Goal: Task Accomplishment & Management: Manage account settings

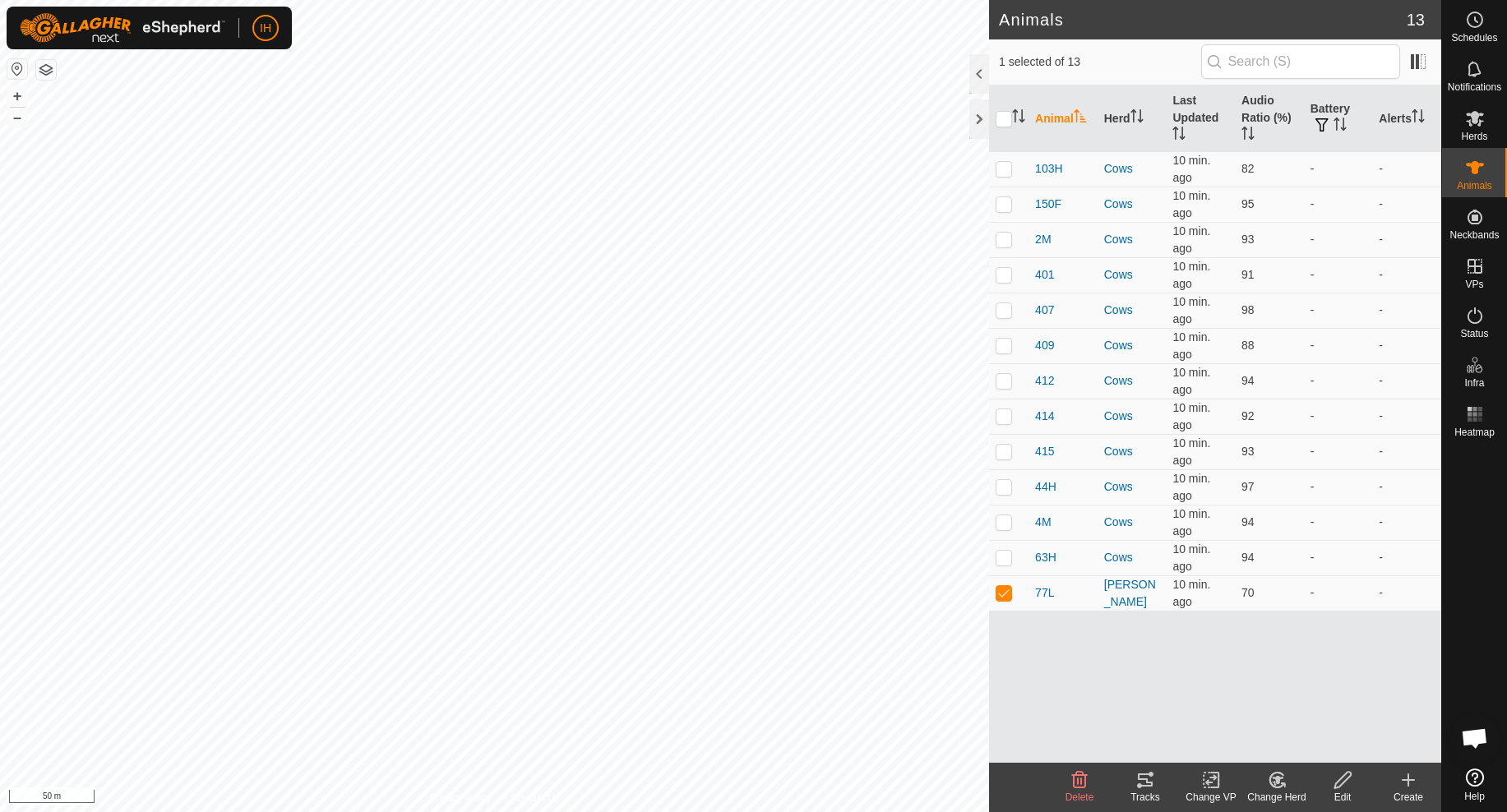
click at [1152, 785] on icon at bounding box center [1145, 780] width 20 height 20
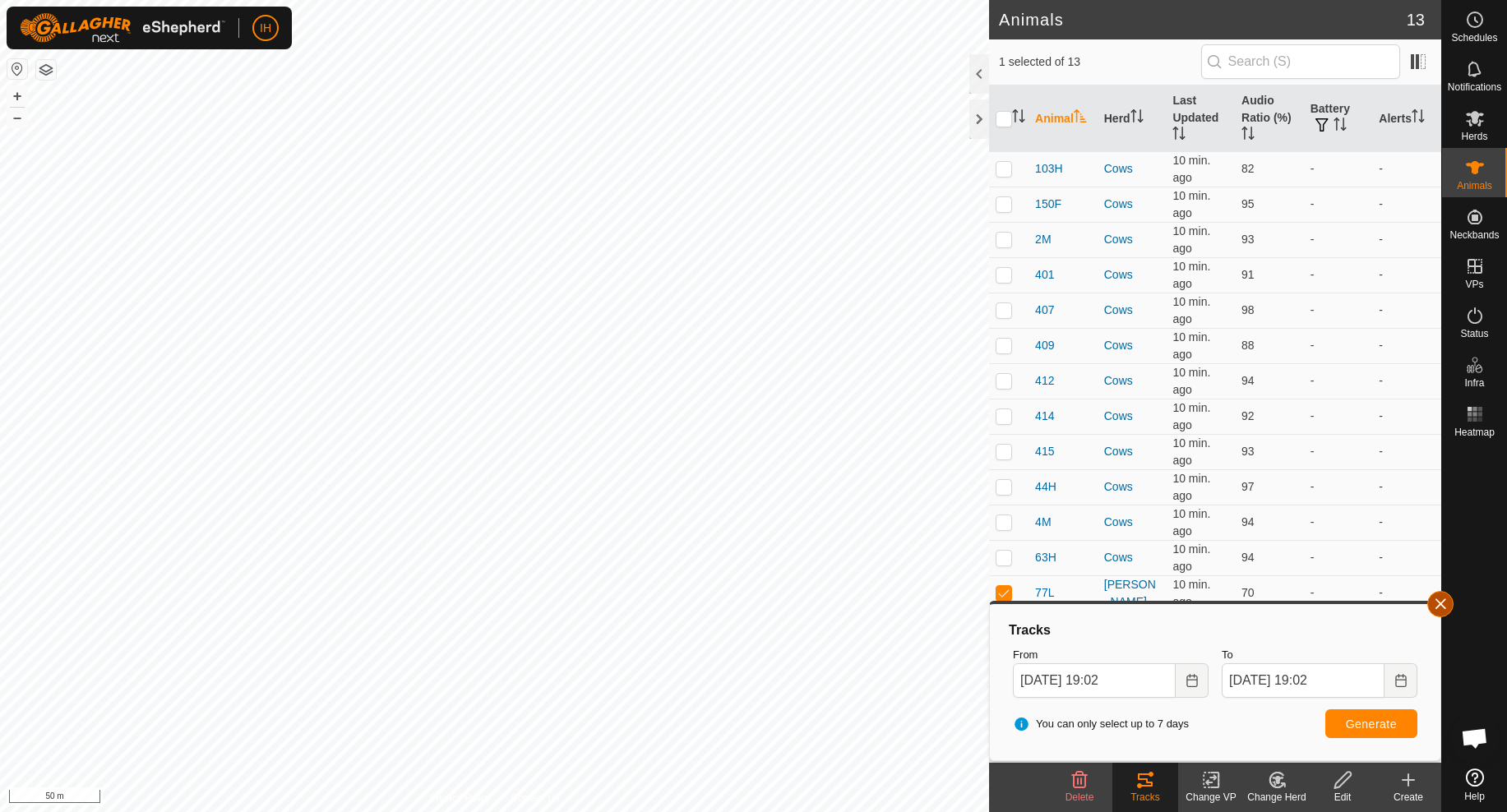
click at [1438, 604] on button "button" at bounding box center [1441, 605] width 27 height 27
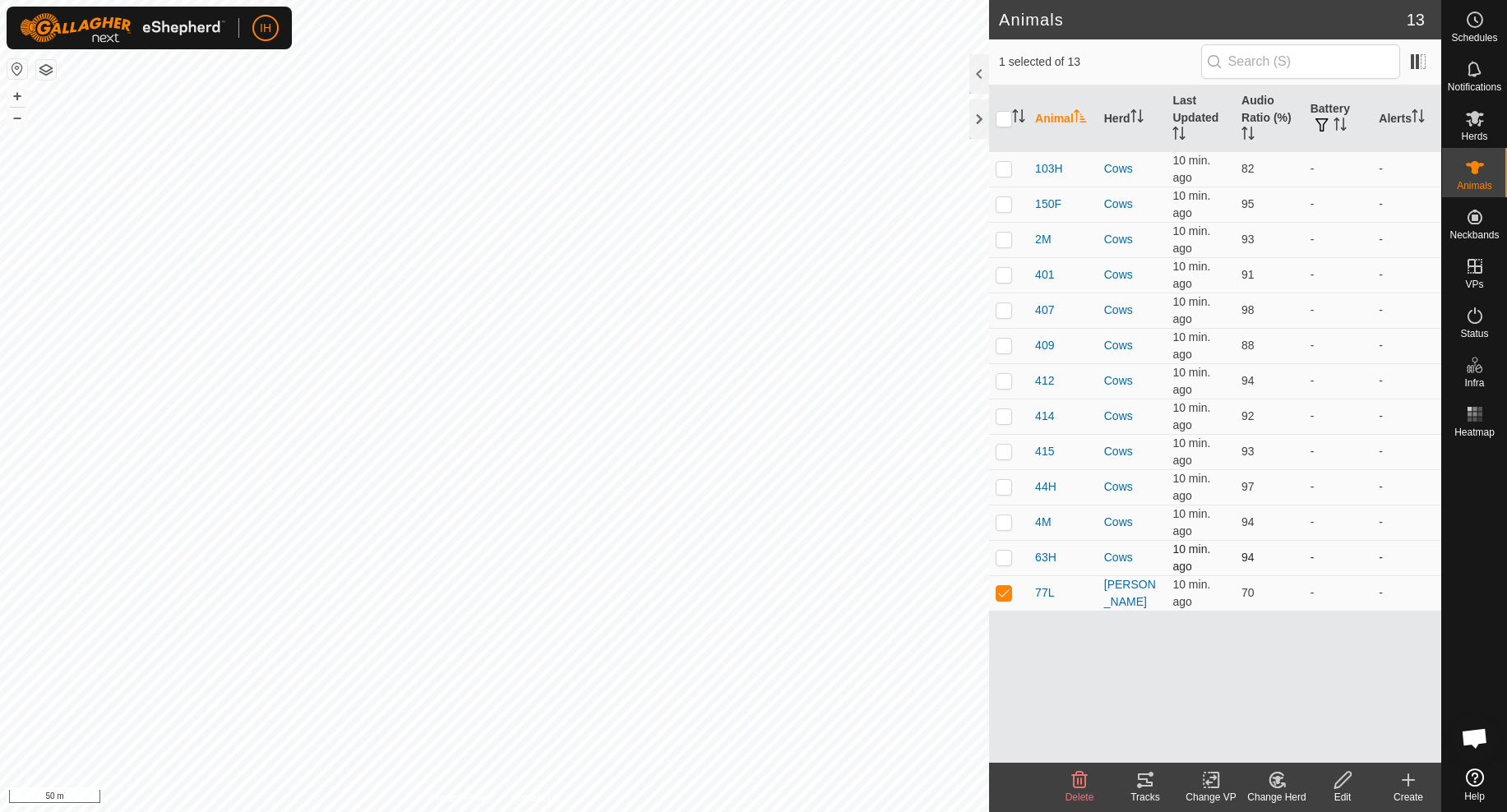
click at [1003, 560] on p-checkbox at bounding box center [1003, 557] width 16 height 13
checkbox input "true"
click at [1008, 521] on p-checkbox at bounding box center [1003, 522] width 16 height 13
checkbox input "true"
drag, startPoint x: 1004, startPoint y: 490, endPoint x: 1004, endPoint y: 464, distance: 26.0
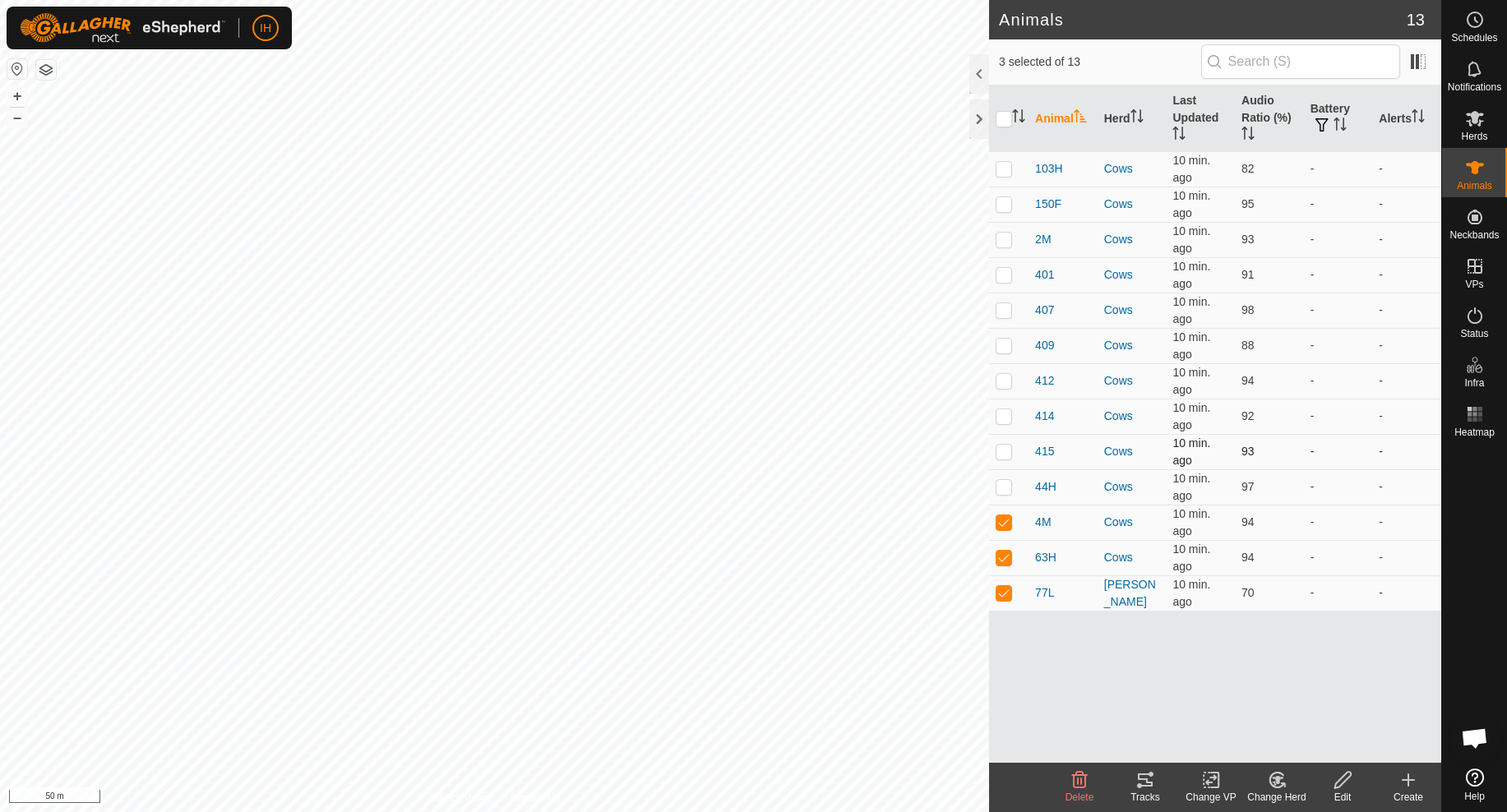
click at [1004, 486] on p-checkbox at bounding box center [1003, 486] width 16 height 13
checkbox input "true"
click at [1004, 451] on p-checkbox at bounding box center [1003, 451] width 16 height 13
checkbox input "true"
click at [1146, 783] on icon at bounding box center [1145, 780] width 20 height 20
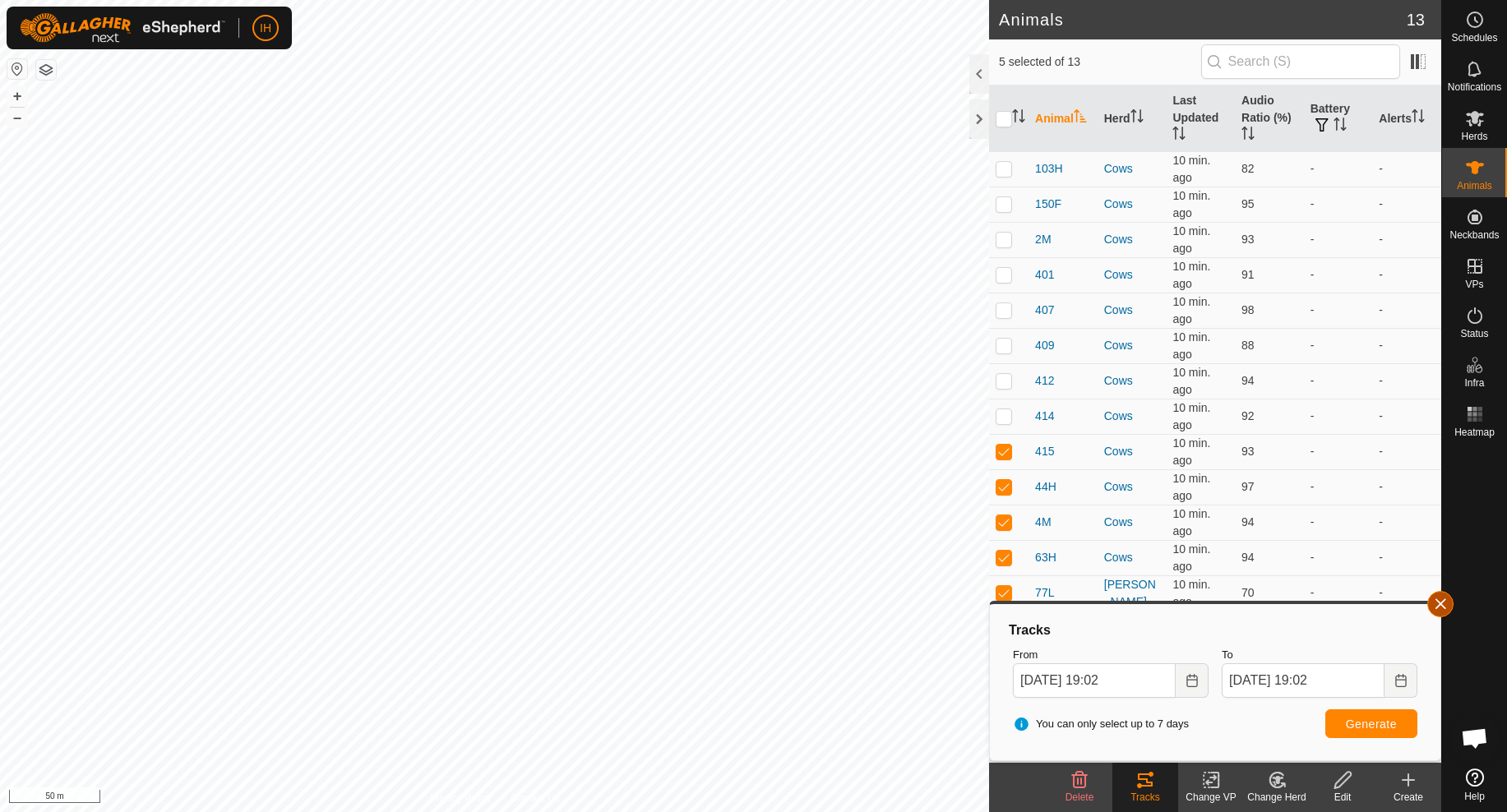
click at [1448, 611] on button "button" at bounding box center [1441, 605] width 27 height 27
